Goal: Information Seeking & Learning: Learn about a topic

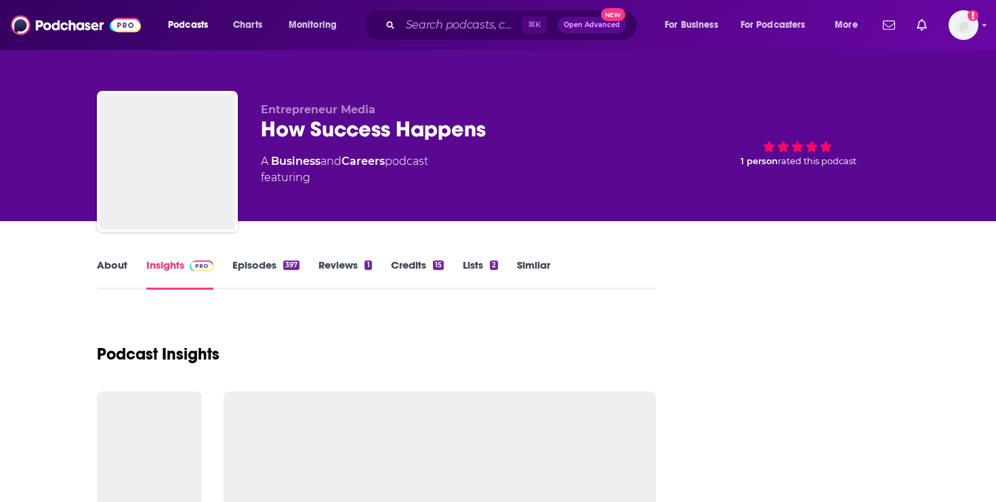
click at [446, 40] on div "⌘ K Open Advanced New" at bounding box center [500, 24] width 274 height 31
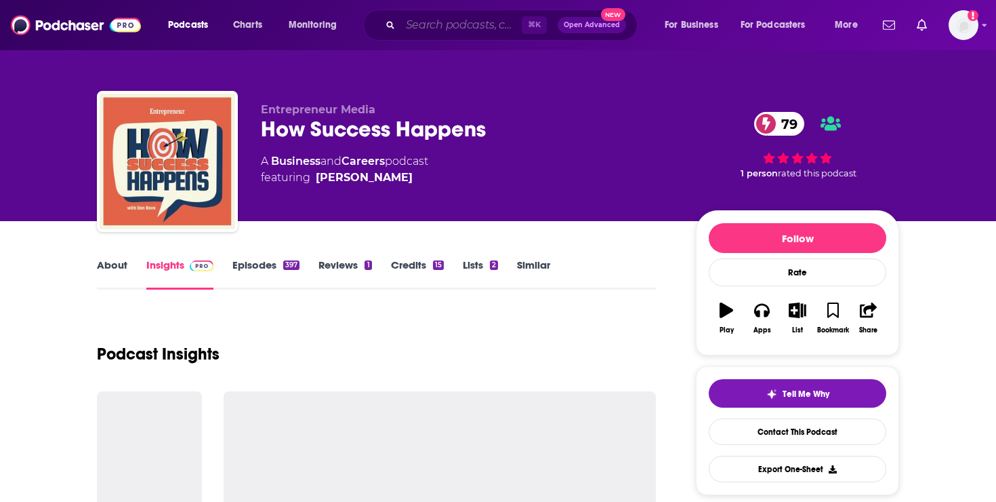
click at [446, 22] on input "Search podcasts, credits, & more..." at bounding box center [461, 25] width 121 height 22
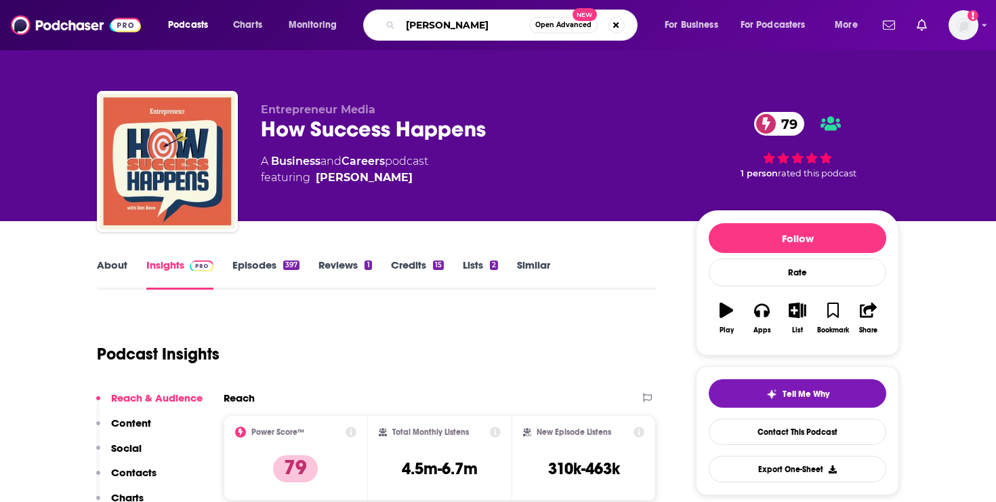
type input "[PERSON_NAME]"
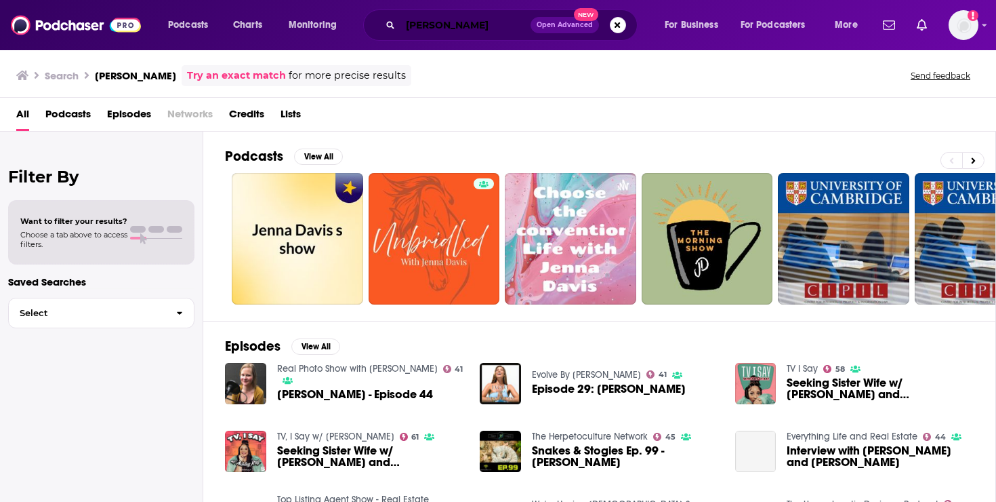
click at [456, 22] on input "[PERSON_NAME]" at bounding box center [466, 25] width 130 height 22
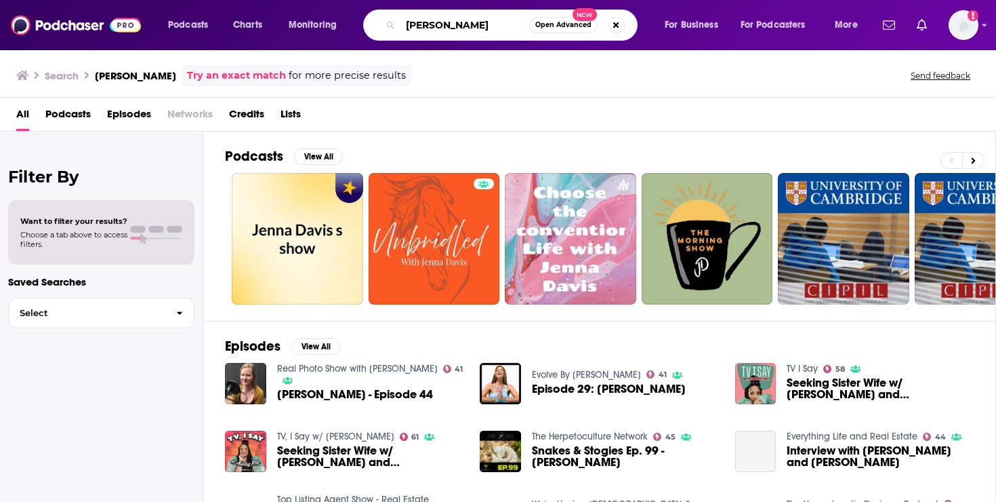
click at [456, 22] on input "[PERSON_NAME]" at bounding box center [465, 25] width 129 height 22
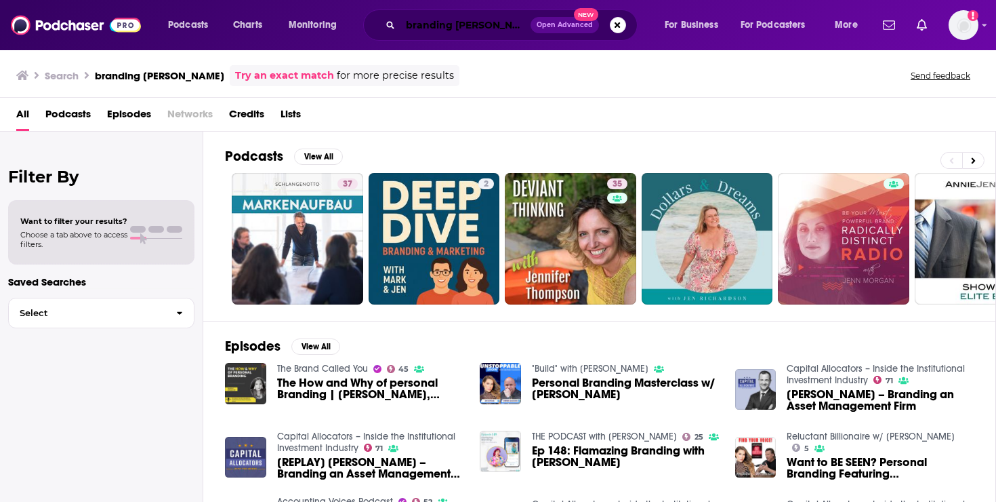
click at [450, 18] on input "branding [PERSON_NAME]" at bounding box center [466, 25] width 130 height 22
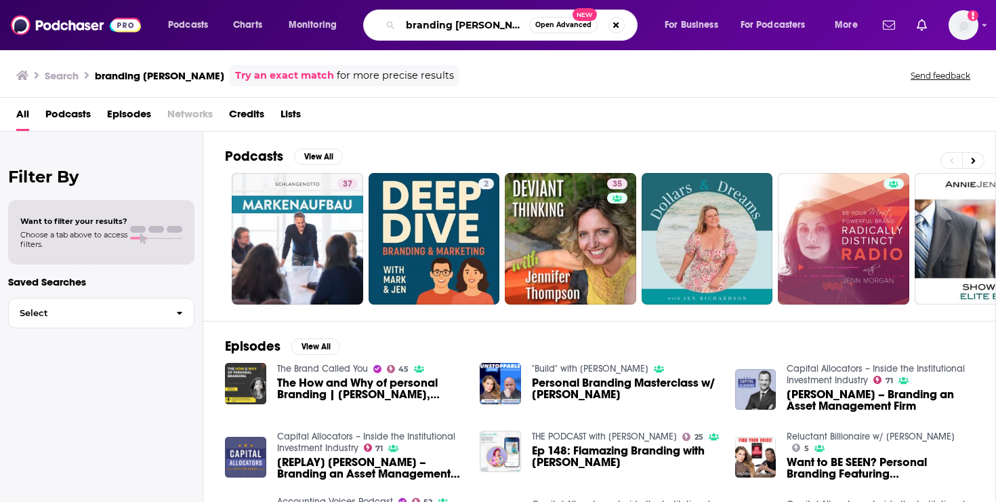
click at [450, 18] on input "branding [PERSON_NAME]" at bounding box center [465, 25] width 129 height 22
type input "better the branding podcast"
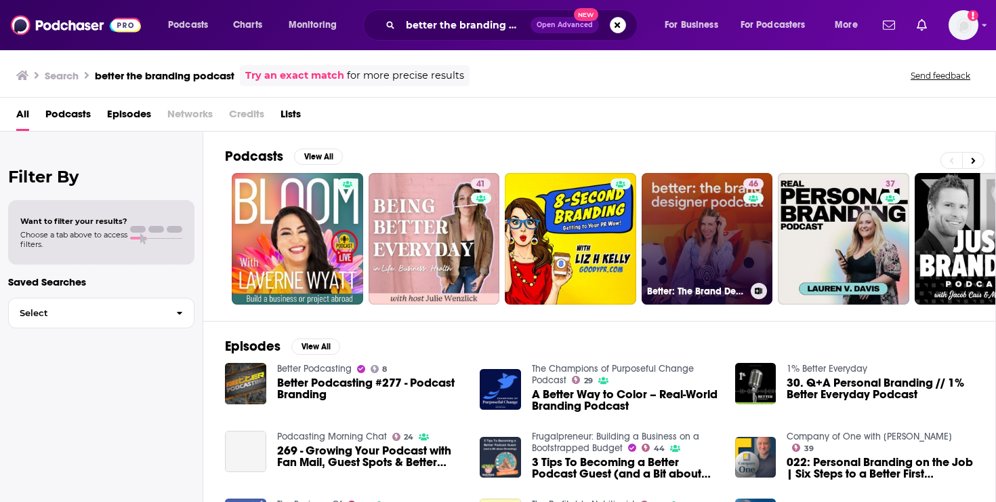
click at [712, 232] on link "46 Better: The Brand Designer Podcast" at bounding box center [707, 238] width 131 height 131
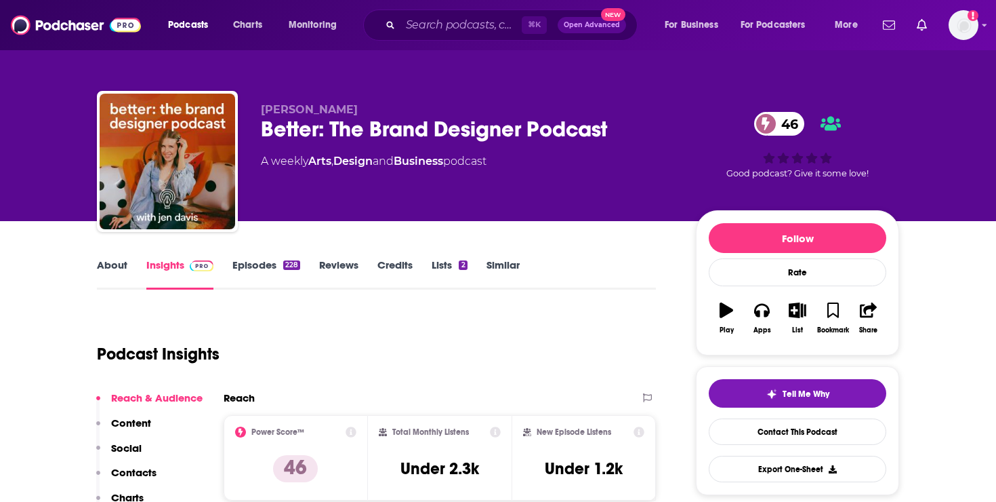
click at [285, 264] on div "228" at bounding box center [291, 264] width 17 height 9
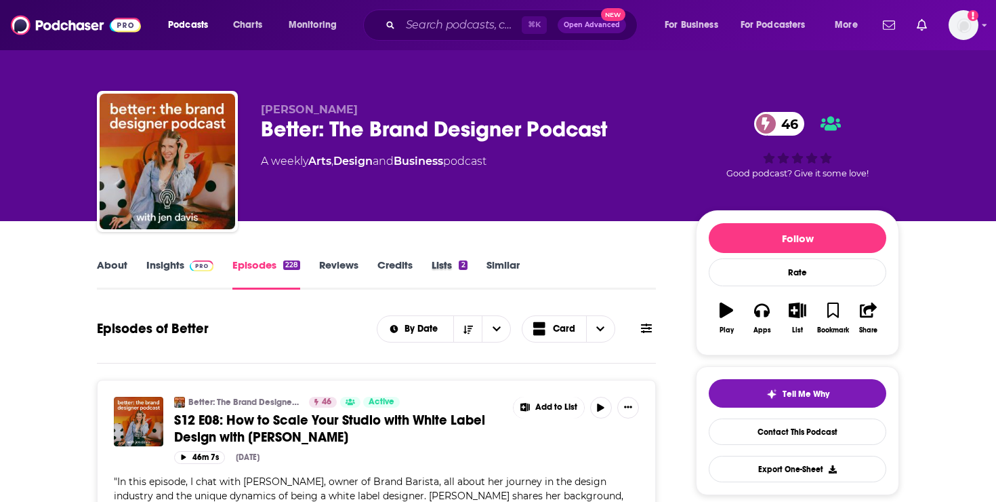
click at [472, 268] on div "Lists 2" at bounding box center [459, 273] width 54 height 31
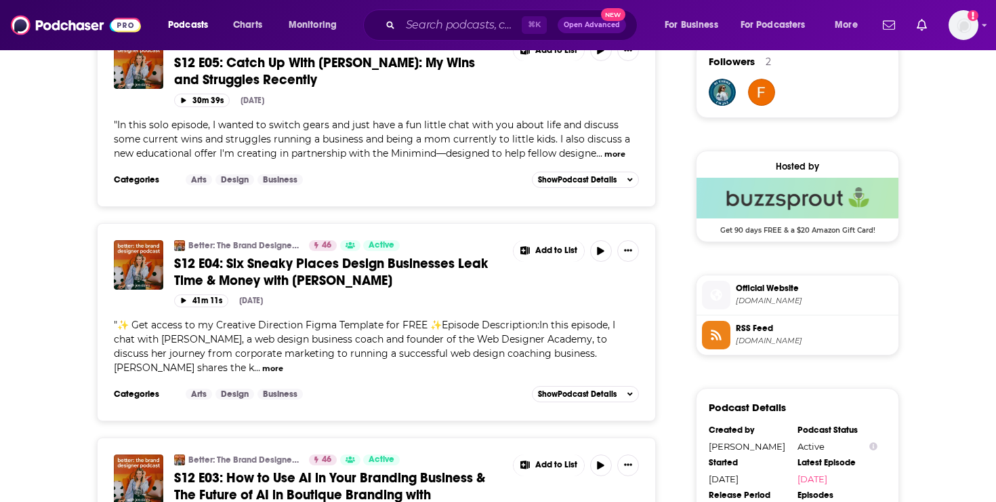
scroll to position [1001, 0]
